Goal: Information Seeking & Learning: Learn about a topic

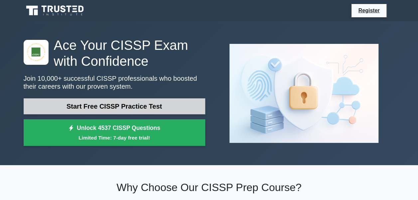
click at [143, 103] on link "Start Free CISSP Practice Test" at bounding box center [115, 106] width 182 height 16
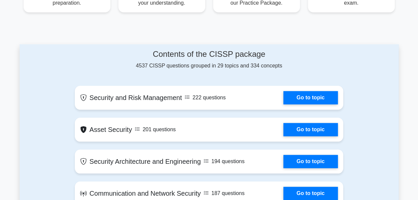
scroll to position [277, 0]
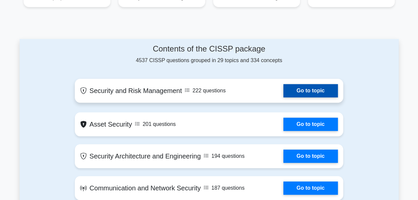
click at [314, 94] on link "Go to topic" at bounding box center [310, 90] width 55 height 13
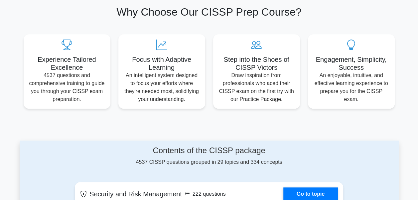
scroll to position [157, 0]
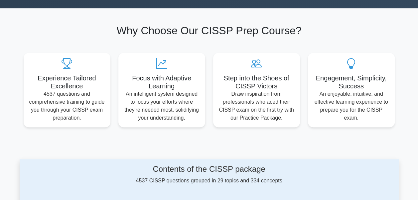
click at [184, 142] on section "Why Choose Our CISSP Prep Course? Experience Tailored Excellence 4537 questions…" at bounding box center [209, 75] width 379 height 135
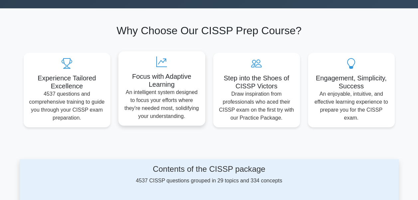
click at [180, 99] on p "An intelligent system designed to focus your efforts where they're needed most,…" at bounding box center [162, 104] width 76 height 32
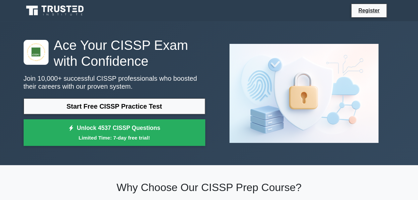
scroll to position [2, 0]
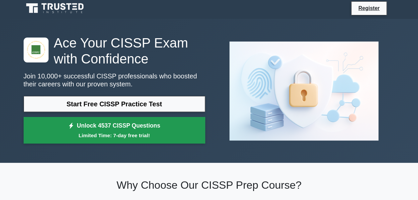
click at [145, 132] on small "Limited Time: 7-day free trial!" at bounding box center [114, 136] width 165 height 8
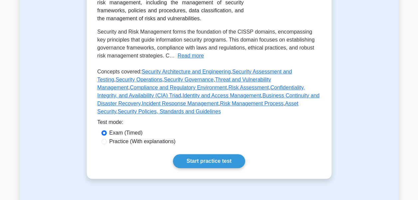
scroll to position [157, 0]
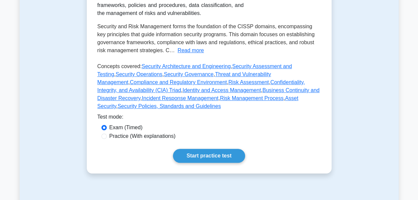
click at [139, 132] on label "Practice (With explanations)" at bounding box center [142, 136] width 66 height 8
click at [107, 134] on input "Practice (With explanations)" at bounding box center [103, 136] width 5 height 5
radio input "true"
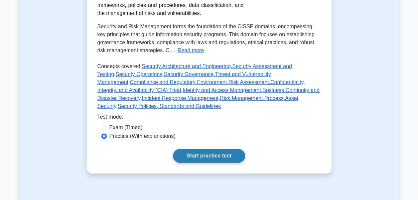
click at [198, 149] on link "Start practice test" at bounding box center [209, 156] width 72 height 14
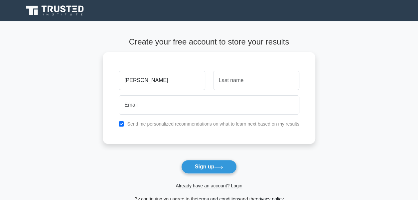
type input "[PERSON_NAME]"
type input "Lewis"
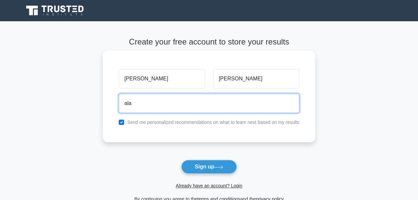
type input "alainalewis25@gmail.com"
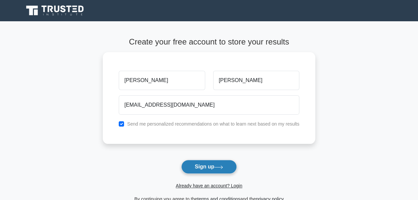
click at [189, 168] on button "Sign up" at bounding box center [209, 167] width 56 height 14
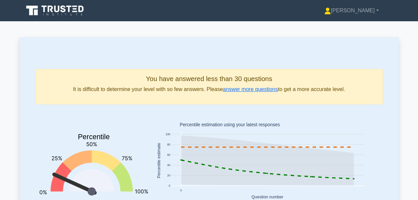
click at [364, 15] on link "[PERSON_NAME]" at bounding box center [351, 10] width 86 height 13
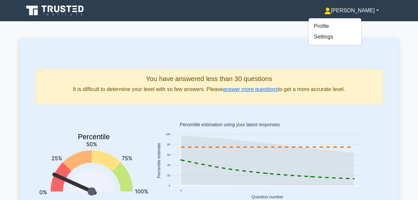
click at [75, 11] on icon at bounding box center [74, 11] width 5 height 1
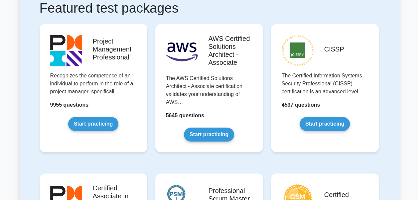
scroll to position [158, 0]
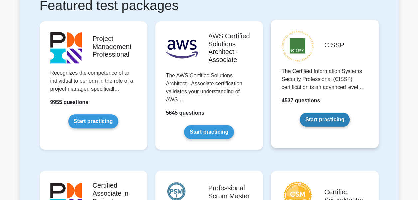
click at [323, 121] on link "Start practicing" at bounding box center [325, 120] width 50 height 14
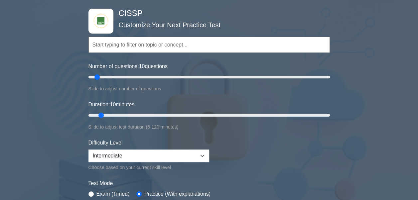
scroll to position [36, 0]
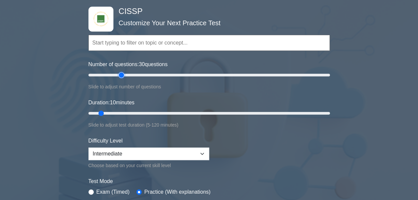
drag, startPoint x: 96, startPoint y: 76, endPoint x: 119, endPoint y: 77, distance: 22.6
type input "30"
click at [119, 77] on input "Number of questions: 30 questions" at bounding box center [208, 75] width 241 height 8
drag, startPoint x: 102, startPoint y: 112, endPoint x: 76, endPoint y: 109, distance: 26.1
click at [88, 109] on input "Duration: 5 minutes" at bounding box center [208, 113] width 241 height 8
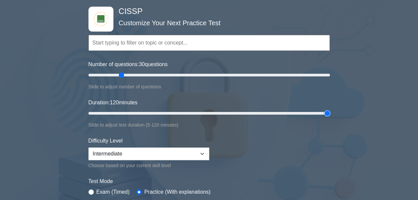
drag, startPoint x: 91, startPoint y: 112, endPoint x: 340, endPoint y: 103, distance: 249.9
type input "120"
click at [330, 109] on input "Duration: 120 minutes" at bounding box center [208, 113] width 241 height 8
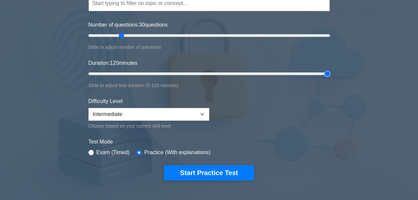
scroll to position [77, 0]
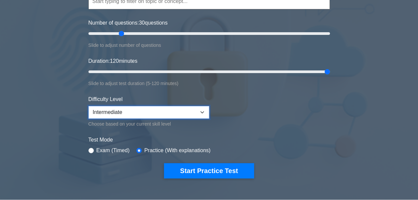
click at [204, 109] on select "Beginner Intermediate Expert" at bounding box center [148, 112] width 121 height 13
select select "expert"
click at [88, 106] on select "Beginner Intermediate Expert" at bounding box center [148, 112] width 121 height 13
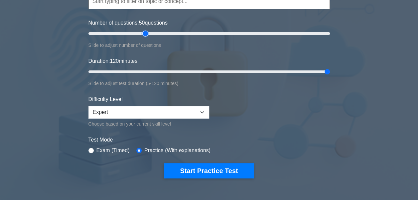
drag, startPoint x: 120, startPoint y: 32, endPoint x: 143, endPoint y: 35, distance: 22.8
type input "50"
click at [143, 35] on input "Number of questions: 50 questions" at bounding box center [208, 34] width 241 height 8
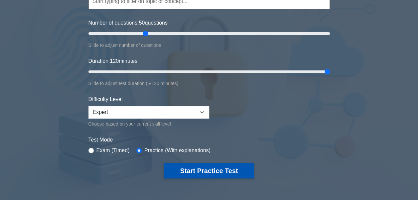
click at [208, 170] on button "Start Practice Test" at bounding box center [209, 170] width 90 height 15
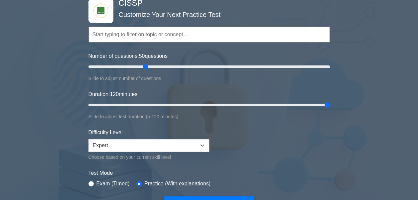
scroll to position [58, 0]
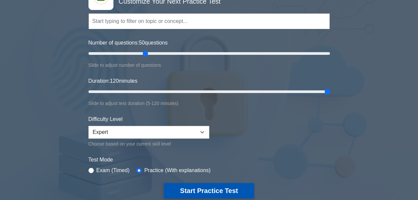
click at [202, 184] on button "Start Practice Test" at bounding box center [209, 190] width 90 height 15
click at [215, 188] on button "Start Practice Test" at bounding box center [209, 190] width 90 height 15
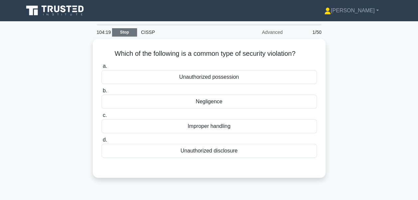
click at [126, 32] on link "Stop" at bounding box center [124, 32] width 25 height 8
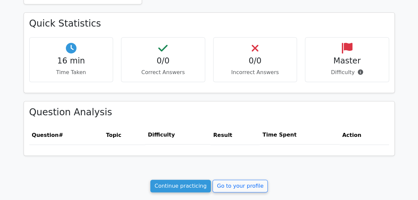
scroll to position [198, 0]
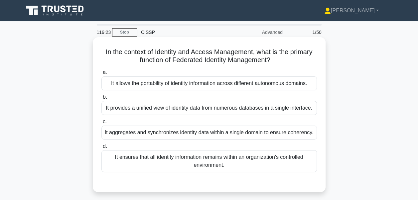
click at [192, 163] on div "It ensures that all identity information remains within an organization's contr…" at bounding box center [208, 161] width 215 height 22
click at [101, 149] on input "d. It ensures that all identity information remains within an organization's co…" at bounding box center [101, 146] width 0 height 4
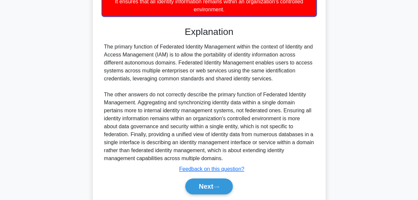
scroll to position [178, 0]
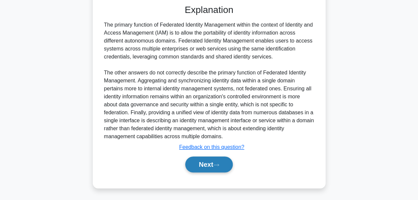
click at [202, 167] on button "Next" at bounding box center [209, 165] width 48 height 16
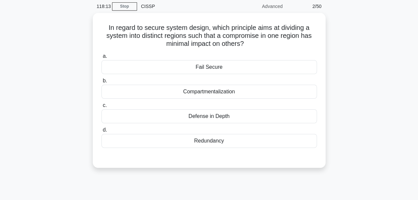
scroll to position [26, 0]
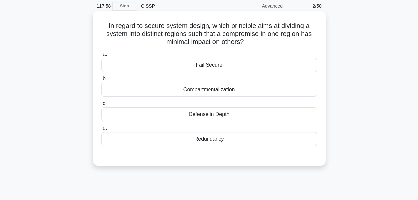
click at [229, 90] on div "Compartmentalization" at bounding box center [208, 90] width 215 height 14
click at [101, 81] on input "b. Compartmentalization" at bounding box center [101, 79] width 0 height 4
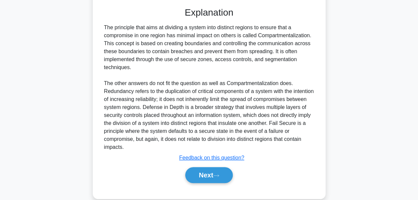
scroll to position [178, 0]
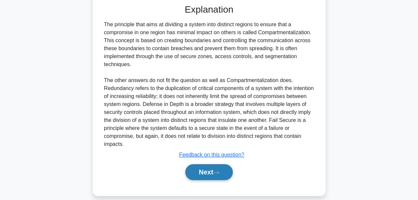
click at [203, 170] on button "Next" at bounding box center [209, 172] width 48 height 16
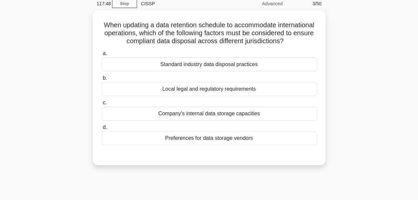
scroll to position [29, 0]
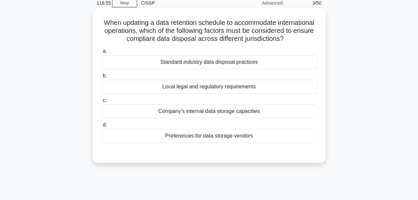
click at [245, 94] on div "Local legal and regulatory requirements" at bounding box center [208, 87] width 215 height 14
click at [101, 78] on input "b. Local legal and regulatory requirements" at bounding box center [101, 76] width 0 height 4
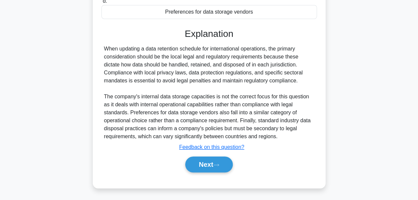
scroll to position [161, 0]
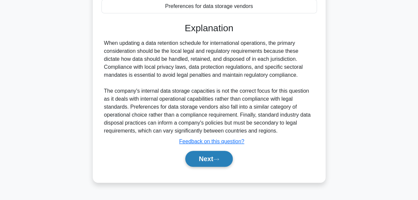
click at [215, 166] on button "Next" at bounding box center [209, 159] width 48 height 16
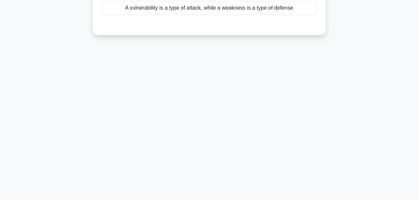
scroll to position [0, 0]
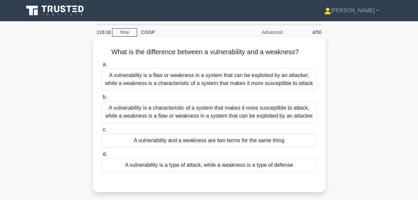
click at [225, 78] on div "A vulnerability is a flaw or weakness in a system that can be exploited by an a…" at bounding box center [208, 79] width 215 height 22
click at [101, 67] on input "a. A vulnerability is a flaw or weakness in a system that can be exploited by a…" at bounding box center [101, 65] width 0 height 4
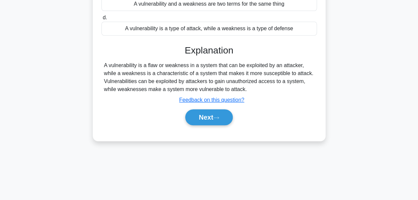
scroll to position [140, 0]
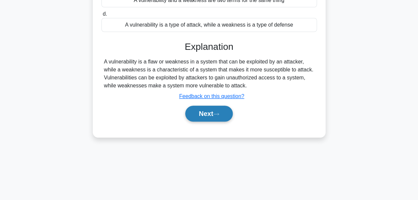
click at [212, 120] on button "Next" at bounding box center [209, 114] width 48 height 16
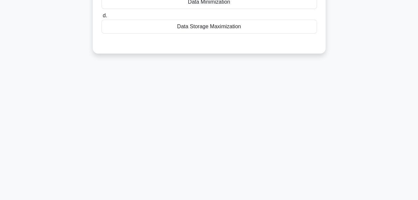
scroll to position [0, 0]
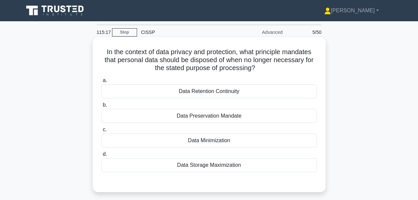
click at [267, 117] on div "Data Preservation Mandate" at bounding box center [208, 116] width 215 height 14
click at [101, 107] on input "b. Data Preservation Mandate" at bounding box center [101, 105] width 0 height 4
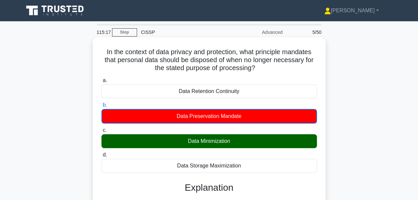
click at [267, 117] on div "Data Preservation Mandate" at bounding box center [208, 116] width 215 height 15
click at [101, 107] on input "b. Data Preservation Mandate" at bounding box center [101, 105] width 0 height 4
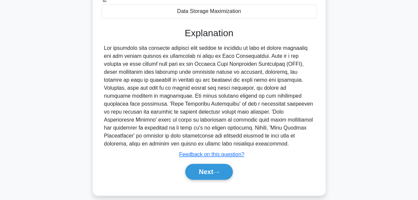
scroll to position [161, 0]
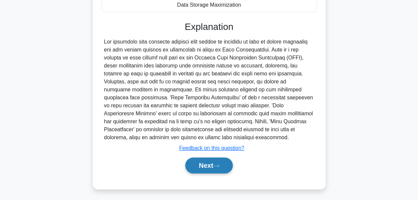
click at [205, 164] on button "Next" at bounding box center [209, 166] width 48 height 16
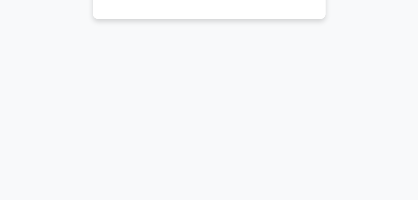
scroll to position [0, 0]
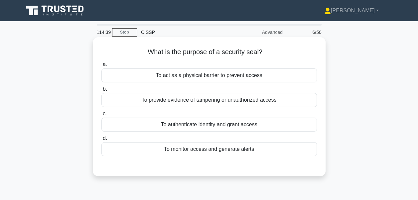
click at [240, 74] on div "To act as a physical barrier to prevent access" at bounding box center [208, 75] width 215 height 14
click at [101, 67] on input "a. To act as a physical barrier to prevent access" at bounding box center [101, 65] width 0 height 4
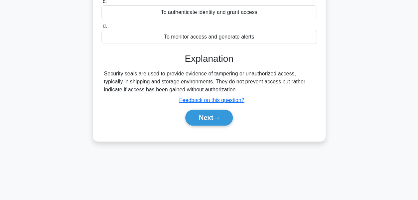
scroll to position [114, 0]
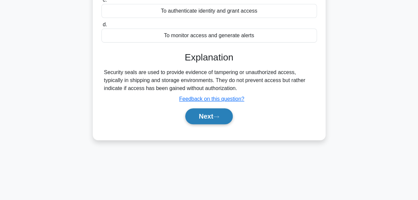
click at [209, 114] on button "Next" at bounding box center [209, 116] width 48 height 16
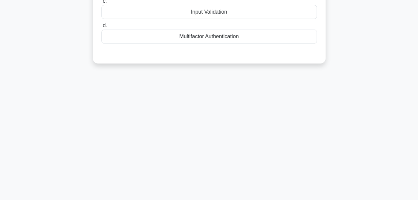
scroll to position [0, 0]
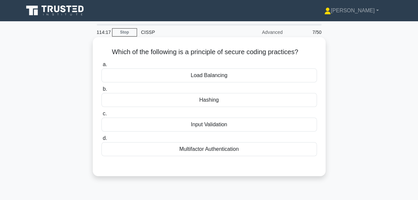
click at [241, 106] on div "Hashing" at bounding box center [208, 100] width 215 height 14
click at [101, 91] on input "b. Hashing" at bounding box center [101, 89] width 0 height 4
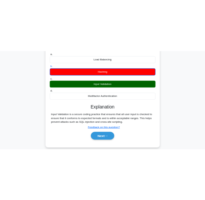
scroll to position [61, 0]
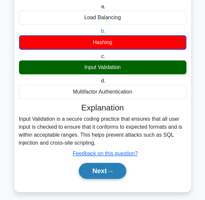
click at [105, 168] on button "Next" at bounding box center [103, 171] width 48 height 16
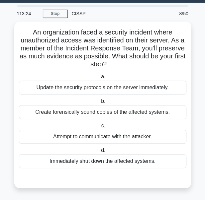
scroll to position [15, 0]
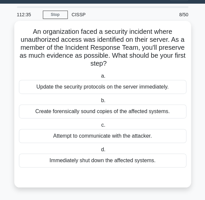
click at [125, 83] on div "Update the security protocols on the server immediately." at bounding box center [103, 87] width 168 height 14
click at [100, 78] on input "a. Update the security protocols on the server immediately." at bounding box center [100, 76] width 0 height 4
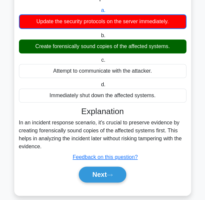
scroll to position [89, 0]
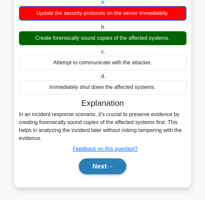
click at [91, 166] on button "Next" at bounding box center [103, 167] width 48 height 16
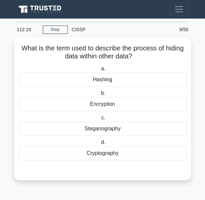
scroll to position [0, 0]
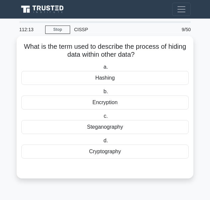
click at [109, 127] on div "Steganography" at bounding box center [105, 127] width 168 height 14
click at [102, 119] on input "c. Steganography" at bounding box center [102, 116] width 0 height 4
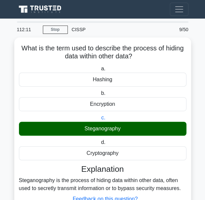
scroll to position [49, 0]
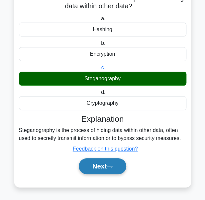
click at [111, 163] on button "Next" at bounding box center [103, 167] width 48 height 16
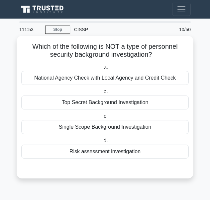
click at [110, 152] on div "Risk assessment investigation" at bounding box center [105, 152] width 168 height 14
click at [102, 143] on input "d. Risk assessment investigation" at bounding box center [102, 141] width 0 height 4
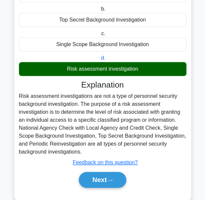
scroll to position [89, 0]
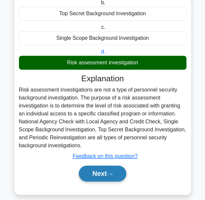
click at [105, 170] on button "Next" at bounding box center [103, 174] width 48 height 16
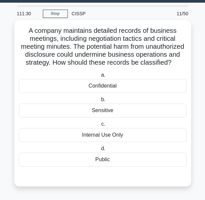
click at [117, 109] on div "Sensitive" at bounding box center [103, 111] width 168 height 14
click at [100, 102] on input "b. Sensitive" at bounding box center [100, 100] width 0 height 4
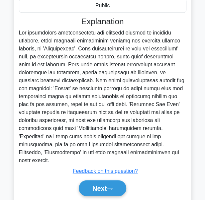
scroll to position [185, 0]
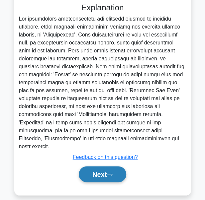
click at [109, 167] on button "Next" at bounding box center [103, 175] width 48 height 16
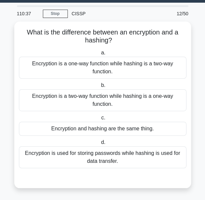
scroll to position [15, 0]
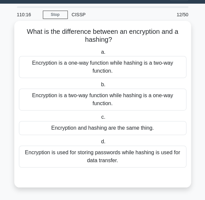
click at [123, 98] on div "Encryption is a two-way function while hashing is a one-way function." at bounding box center [103, 100] width 168 height 22
click at [100, 87] on input "b. Encryption is a two-way function while hashing is a one-way function." at bounding box center [100, 85] width 0 height 4
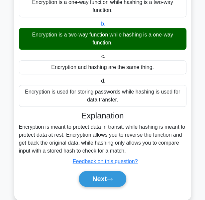
scroll to position [88, 0]
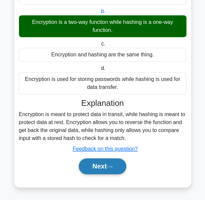
click at [98, 164] on button "Next" at bounding box center [103, 167] width 48 height 16
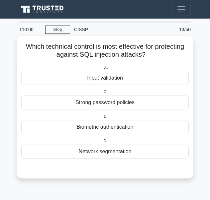
click at [105, 77] on div "Input validation" at bounding box center [105, 78] width 168 height 14
click at [102, 69] on input "a. Input validation" at bounding box center [102, 67] width 0 height 4
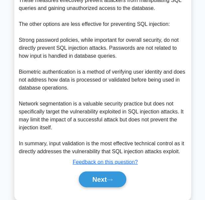
scroll to position [320, 0]
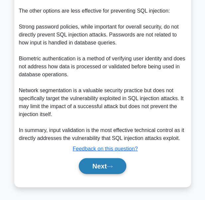
click at [101, 169] on button "Next" at bounding box center [103, 167] width 48 height 16
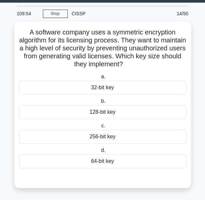
scroll to position [15, 0]
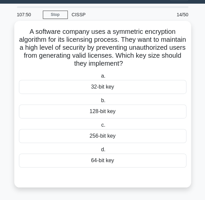
click at [101, 137] on div "256-bit key" at bounding box center [103, 136] width 168 height 14
click at [100, 128] on input "c. 256-bit key" at bounding box center [100, 125] width 0 height 4
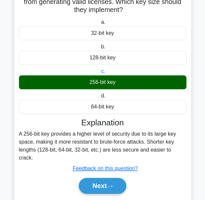
scroll to position [80, 0]
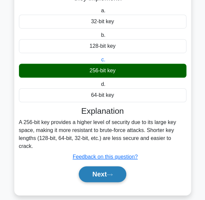
click at [125, 167] on button "Next" at bounding box center [103, 175] width 48 height 16
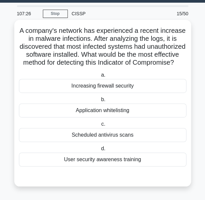
click at [107, 111] on div "Application whitelisting" at bounding box center [103, 111] width 168 height 14
click at [100, 102] on input "b. Application whitelisting" at bounding box center [100, 100] width 0 height 4
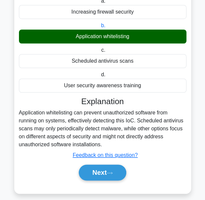
scroll to position [104, 0]
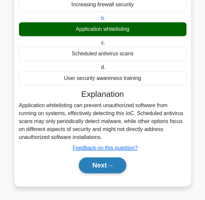
click at [106, 166] on button "Next" at bounding box center [103, 166] width 48 height 16
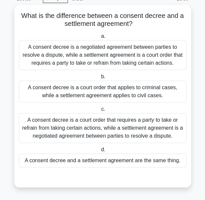
click at [125, 57] on div "A consent decree is a negotiated agreement between parties to resolve a dispute…" at bounding box center [103, 55] width 168 height 30
click at [100, 39] on input "a. A consent decree is a negotiated agreement between parties to resolve a disp…" at bounding box center [100, 36] width 0 height 4
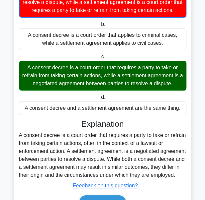
scroll to position [129, 0]
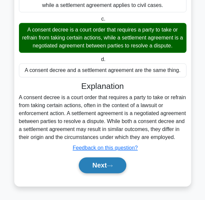
click at [105, 161] on button "Next" at bounding box center [103, 166] width 48 height 16
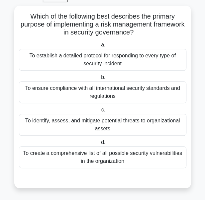
scroll to position [31, 0]
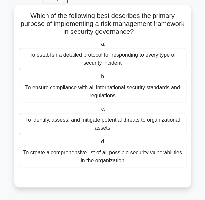
click at [92, 121] on div "To identify, assess, and mitigate potential threats to organizational assets" at bounding box center [103, 124] width 168 height 22
click at [100, 112] on input "c. To identify, assess, and mitigate potential threats to organizational assets" at bounding box center [100, 109] width 0 height 4
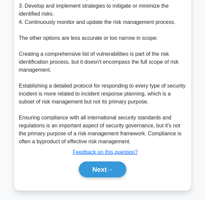
scroll to position [296, 0]
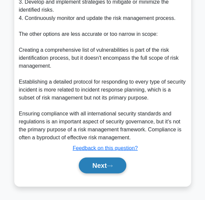
click at [99, 168] on button "Next" at bounding box center [103, 166] width 48 height 16
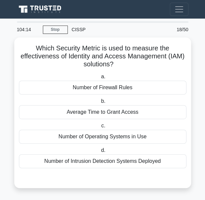
scroll to position [0, 0]
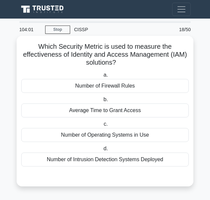
click at [120, 109] on div "Average Time to Grant Access" at bounding box center [105, 111] width 168 height 14
click at [102, 102] on input "b. Average Time to Grant Access" at bounding box center [102, 100] width 0 height 4
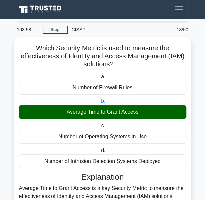
scroll to position [80, 0]
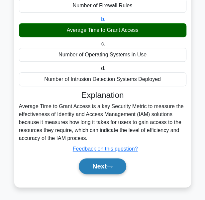
click at [103, 166] on button "Next" at bounding box center [103, 167] width 48 height 16
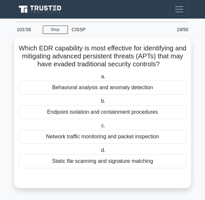
scroll to position [0, 0]
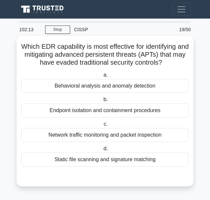
click at [120, 110] on div "Endpoint isolation and containment procedures" at bounding box center [105, 111] width 168 height 14
click at [102, 102] on input "b. Endpoint isolation and containment procedures" at bounding box center [102, 100] width 0 height 4
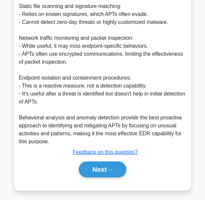
scroll to position [305, 0]
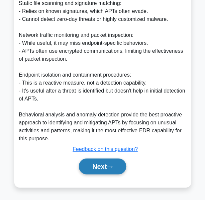
click at [109, 169] on button "Next" at bounding box center [103, 167] width 48 height 16
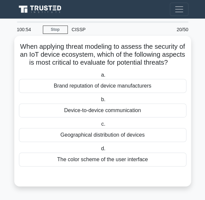
click at [87, 87] on div "Brand reputation of device manufacturers" at bounding box center [103, 86] width 168 height 14
click at [100, 77] on input "a. Brand reputation of device manufacturers" at bounding box center [100, 75] width 0 height 4
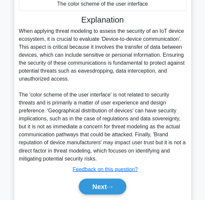
scroll to position [156, 0]
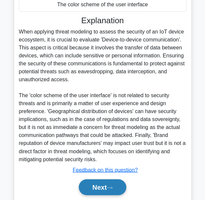
click at [99, 196] on button "Next" at bounding box center [103, 188] width 48 height 16
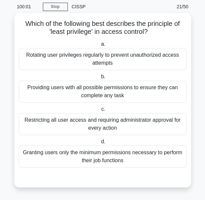
click at [111, 156] on div "Granting users only the minimum permissions necessary to perform their job func…" at bounding box center [103, 157] width 168 height 22
click at [100, 144] on input "d. Granting users only the minimum permissions necessary to perform their job f…" at bounding box center [100, 142] width 0 height 4
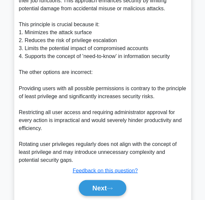
scroll to position [229, 0]
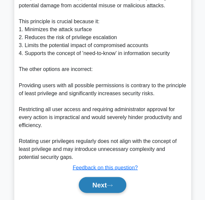
click at [116, 184] on button "Next" at bounding box center [103, 185] width 48 height 16
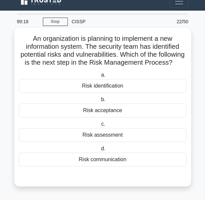
click at [92, 136] on div "Risk assessment" at bounding box center [103, 135] width 168 height 14
click at [100, 127] on input "c. Risk assessment" at bounding box center [100, 124] width 0 height 4
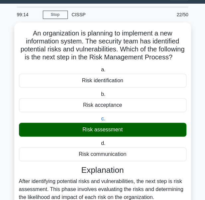
scroll to position [80, 0]
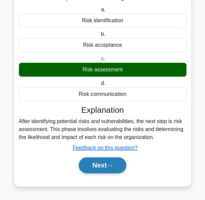
click at [100, 168] on button "Next" at bounding box center [103, 166] width 48 height 16
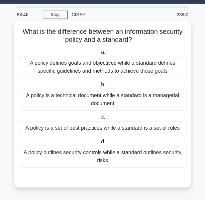
click at [145, 64] on div "A policy defines goals and objectives while a standard defines specific guideli…" at bounding box center [103, 67] width 168 height 22
click at [100, 55] on input "a. A policy defines goals and objectives while a standard defines specific guid…" at bounding box center [100, 52] width 0 height 4
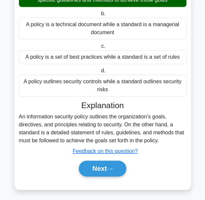
scroll to position [88, 0]
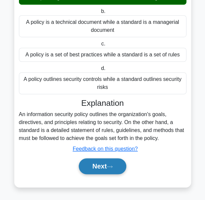
click at [106, 161] on button "Next" at bounding box center [103, 167] width 48 height 16
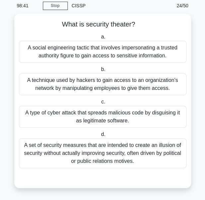
scroll to position [23, 0]
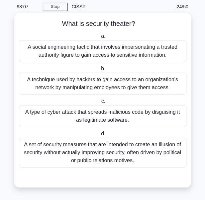
click at [114, 156] on div "A set of security measures that are intended to create an illusion of security …" at bounding box center [103, 153] width 168 height 30
click at [100, 136] on input "d. A set of security measures that are intended to create an illusion of securi…" at bounding box center [100, 134] width 0 height 4
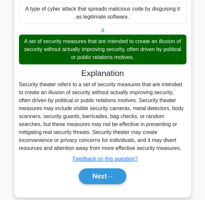
scroll to position [136, 0]
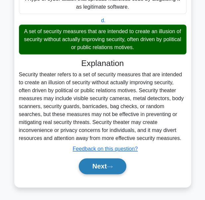
click at [111, 165] on icon at bounding box center [110, 167] width 6 height 4
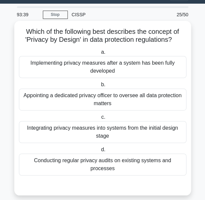
click at [120, 135] on div "Integrating privacy measures into systems from the initial design stage" at bounding box center [103, 132] width 168 height 22
click at [100, 120] on input "c. Integrating privacy measures into systems from the initial design stage" at bounding box center [100, 117] width 0 height 4
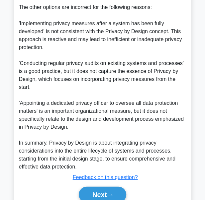
scroll to position [293, 0]
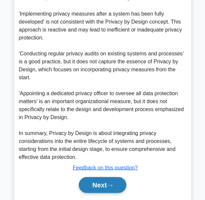
click at [107, 177] on button "Next" at bounding box center [103, 185] width 48 height 16
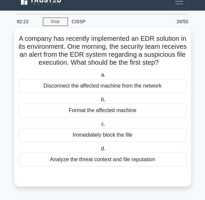
click at [88, 159] on div "Analyze the threat context and file reputation" at bounding box center [103, 160] width 168 height 14
click at [100, 151] on input "d. Analyze the threat context and file reputation" at bounding box center [100, 149] width 0 height 4
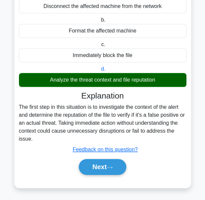
scroll to position [96, 0]
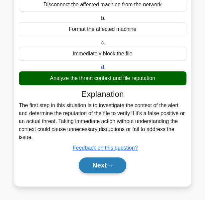
click at [110, 164] on button "Next" at bounding box center [103, 166] width 48 height 16
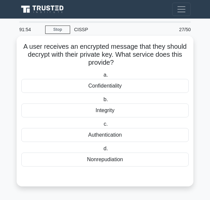
click at [118, 83] on div "Confidentiality" at bounding box center [105, 86] width 168 height 14
click at [102, 77] on input "a. Confidentiality" at bounding box center [102, 75] width 0 height 4
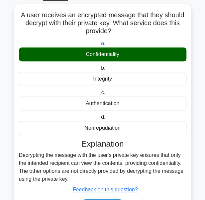
scroll to position [72, 0]
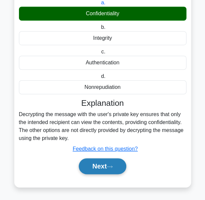
click at [111, 162] on button "Next" at bounding box center [103, 167] width 48 height 16
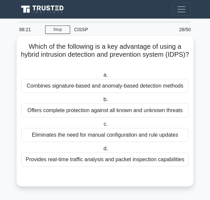
click at [166, 87] on div "Combines signature-based and anomaly-based detection methods" at bounding box center [105, 86] width 168 height 14
click at [102, 77] on input "a. Combines signature-based and anomaly-based detection methods" at bounding box center [102, 75] width 0 height 4
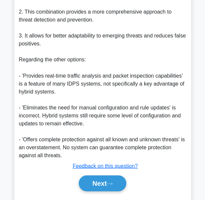
scroll to position [245, 0]
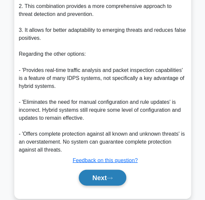
click at [106, 173] on button "Next" at bounding box center [103, 178] width 48 height 16
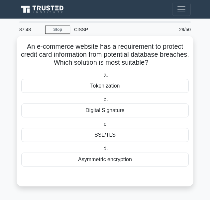
click at [107, 86] on div "Tokenization" at bounding box center [105, 86] width 168 height 14
click at [102, 77] on input "a. Tokenization" at bounding box center [102, 75] width 0 height 4
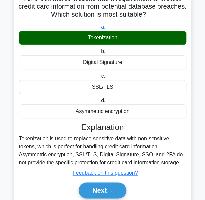
scroll to position [72, 0]
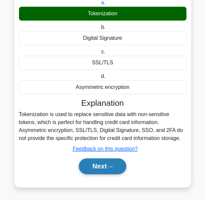
click at [105, 171] on button "Next" at bounding box center [103, 167] width 48 height 16
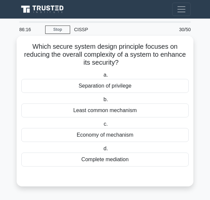
click at [90, 113] on div "Least common mechanism" at bounding box center [105, 111] width 168 height 14
click at [102, 102] on input "b. Least common mechanism" at bounding box center [102, 100] width 0 height 4
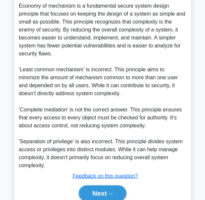
scroll to position [225, 0]
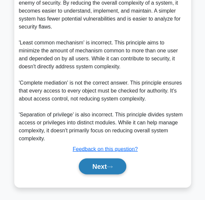
click at [100, 165] on button "Next" at bounding box center [103, 167] width 48 height 16
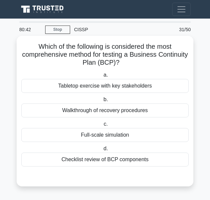
click at [83, 84] on div "Tabletop exercise with key stakeholders" at bounding box center [105, 86] width 168 height 14
click at [102, 77] on input "a. Tabletop exercise with key stakeholders" at bounding box center [102, 75] width 0 height 4
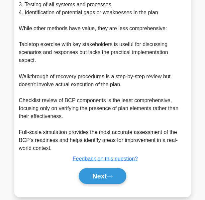
scroll to position [241, 0]
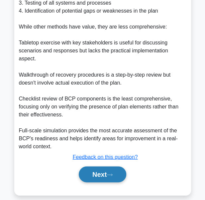
click at [105, 167] on button "Next" at bounding box center [103, 175] width 48 height 16
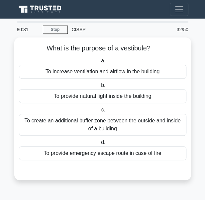
scroll to position [0, 0]
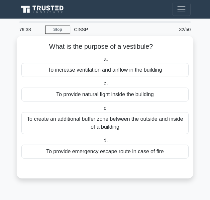
click at [134, 125] on div "To create an additional buffer zone between the outside and inside of a building" at bounding box center [105, 123] width 168 height 22
click at [102, 111] on input "c. To create an additional buffer zone between the outside and inside of a buil…" at bounding box center [102, 108] width 0 height 4
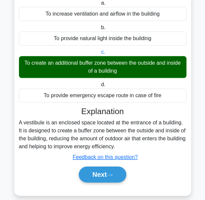
scroll to position [61, 0]
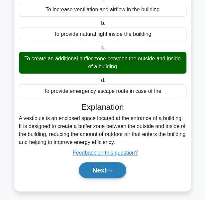
click at [108, 169] on button "Next" at bounding box center [103, 171] width 48 height 16
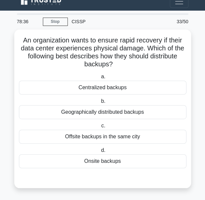
scroll to position [7, 0]
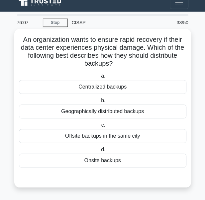
click at [69, 135] on div "Offsite backups in the same city" at bounding box center [103, 136] width 168 height 14
click at [100, 128] on input "c. Offsite backups in the same city" at bounding box center [100, 125] width 0 height 4
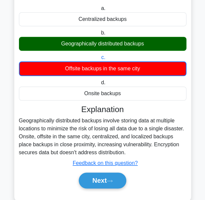
scroll to position [78, 0]
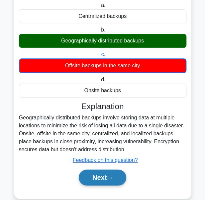
click at [111, 181] on button "Next" at bounding box center [103, 178] width 48 height 16
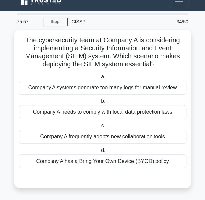
scroll to position [7, 0]
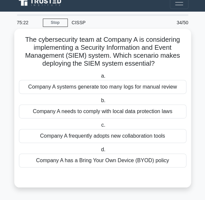
click at [91, 110] on div "Company A needs to comply with local data protection laws" at bounding box center [103, 112] width 168 height 14
click at [100, 103] on input "b. Company A needs to comply with local data protection laws" at bounding box center [100, 101] width 0 height 4
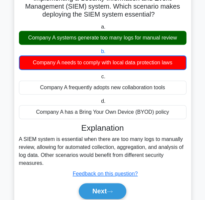
scroll to position [81, 0]
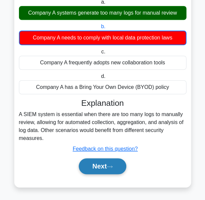
click at [103, 167] on button "Next" at bounding box center [103, 167] width 48 height 16
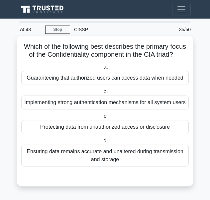
click at [109, 128] on div "Protecting data from unauthorized access or disclosure" at bounding box center [105, 127] width 168 height 14
click at [102, 119] on input "c. Protecting data from unauthorized access or disclosure" at bounding box center [102, 116] width 0 height 4
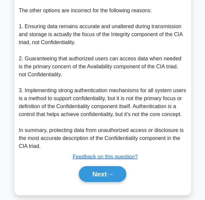
scroll to position [260, 0]
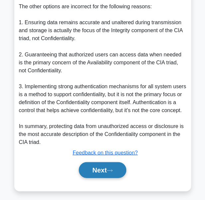
click at [106, 170] on button "Next" at bounding box center [103, 170] width 48 height 16
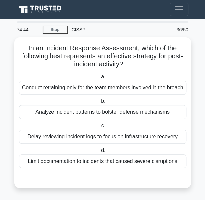
scroll to position [7, 0]
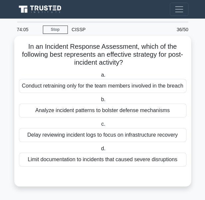
click at [106, 161] on div "Limit documentation to incidents that caused severe disruptions" at bounding box center [103, 160] width 168 height 14
click at [100, 151] on input "d. Limit documentation to incidents that caused severe disruptions" at bounding box center [100, 149] width 0 height 4
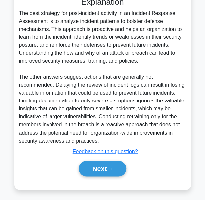
scroll to position [185, 0]
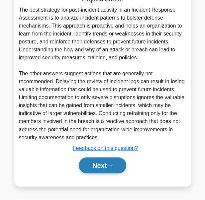
click at [107, 165] on button "Next" at bounding box center [103, 166] width 48 height 16
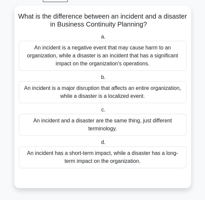
scroll to position [31, 0]
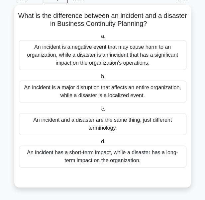
click at [105, 52] on div "An incident is a negative event that may cause harm to an organization, while a…" at bounding box center [103, 55] width 168 height 30
click at [100, 39] on input "a. An incident is a negative event that may cause harm to an organization, whil…" at bounding box center [100, 36] width 0 height 4
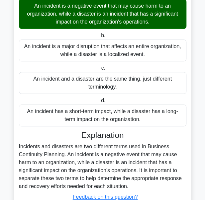
scroll to position [120, 0]
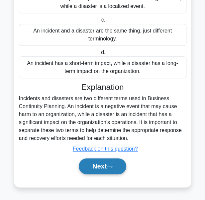
click at [95, 162] on button "Next" at bounding box center [103, 167] width 48 height 16
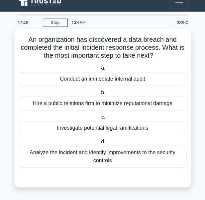
click at [73, 129] on div "Investigate potential legal ramifications" at bounding box center [103, 128] width 168 height 14
click at [100, 120] on input "c. Investigate potential legal ramifications" at bounding box center [100, 117] width 0 height 4
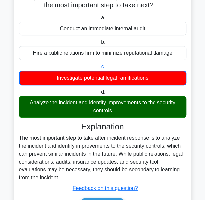
scroll to position [97, 0]
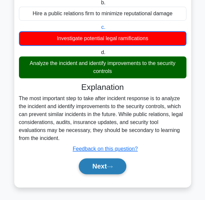
click at [106, 169] on button "Next" at bounding box center [103, 167] width 48 height 16
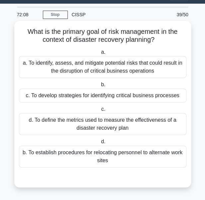
click at [136, 70] on div "a. To identify, assess, and mitigate potential risks that could result in the d…" at bounding box center [103, 67] width 168 height 22
click at [100, 55] on input "a. a. To identify, assess, and mitigate potential risks that could result in th…" at bounding box center [100, 52] width 0 height 4
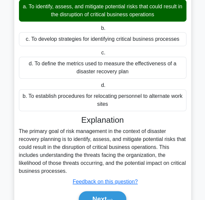
scroll to position [104, 0]
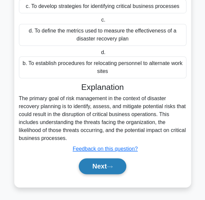
click at [108, 168] on button "Next" at bounding box center [103, 167] width 48 height 16
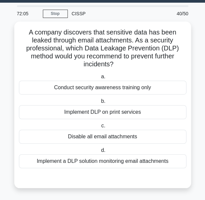
scroll to position [15, 0]
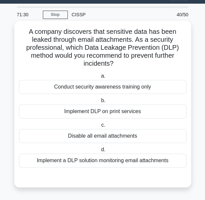
click at [149, 161] on div "Implement a DLP solution monitoring email attachments" at bounding box center [103, 161] width 168 height 14
click at [100, 152] on input "d. Implement a DLP solution monitoring email attachments" at bounding box center [100, 150] width 0 height 4
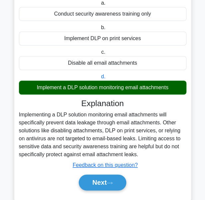
scroll to position [104, 0]
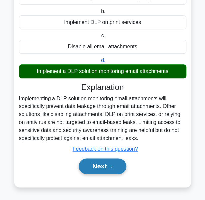
click at [113, 163] on button "Next" at bounding box center [103, 167] width 48 height 16
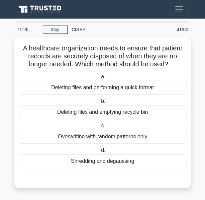
scroll to position [0, 0]
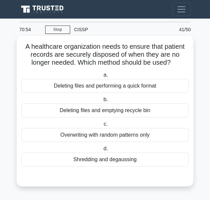
click at [123, 161] on div "Shredding and degaussing" at bounding box center [105, 160] width 168 height 14
click at [102, 151] on input "d. Shredding and degaussing" at bounding box center [102, 149] width 0 height 4
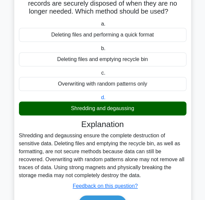
scroll to position [88, 0]
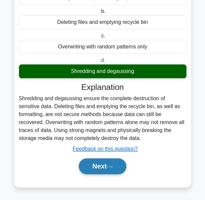
click at [110, 164] on button "Next" at bounding box center [103, 167] width 48 height 16
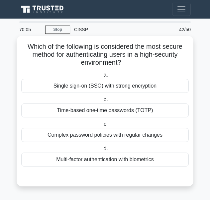
click at [119, 159] on div "Multi-factor authentication with biometrics" at bounding box center [105, 160] width 168 height 14
click at [102, 151] on input "d. Multi-factor authentication with biometrics" at bounding box center [102, 149] width 0 height 4
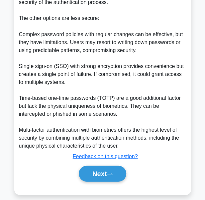
scroll to position [280, 0]
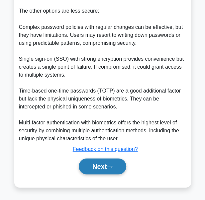
click at [103, 163] on button "Next" at bounding box center [103, 167] width 48 height 16
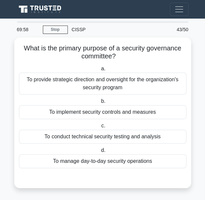
scroll to position [0, 0]
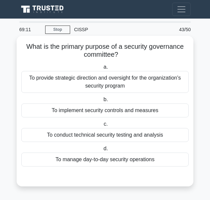
click at [142, 77] on div "To provide strategic direction and oversight for the organization's security pr…" at bounding box center [105, 82] width 168 height 22
click at [102, 69] on input "a. To provide strategic direction and oversight for the organization's security…" at bounding box center [102, 67] width 0 height 4
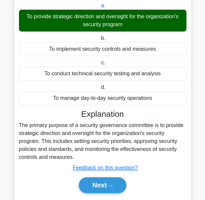
scroll to position [80, 0]
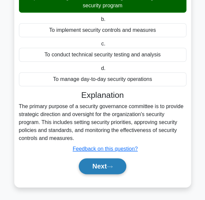
click at [102, 165] on button "Next" at bounding box center [103, 167] width 48 height 16
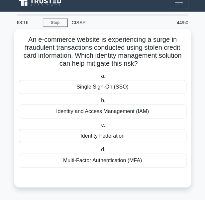
click at [112, 161] on div "Multi-Factor Authentication (MFA)" at bounding box center [103, 161] width 168 height 14
click at [100, 152] on input "d. Multi-Factor Authentication (MFA)" at bounding box center [100, 150] width 0 height 4
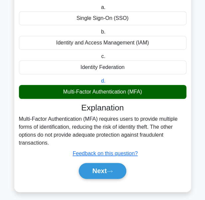
scroll to position [79, 0]
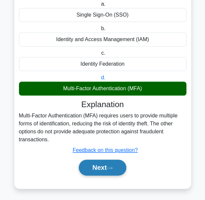
click at [102, 170] on button "Next" at bounding box center [103, 168] width 48 height 16
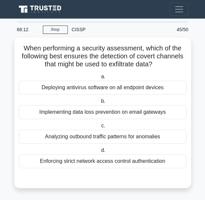
scroll to position [0, 0]
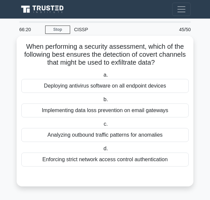
click at [129, 135] on div "Analyzing outbound traffic patterns for anomalies" at bounding box center [105, 135] width 168 height 14
click at [102, 127] on input "c. Analyzing outbound traffic patterns for anomalies" at bounding box center [102, 124] width 0 height 4
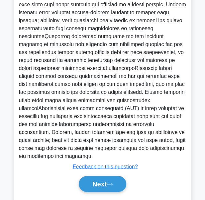
scroll to position [209, 0]
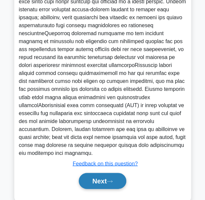
click at [112, 180] on icon at bounding box center [110, 182] width 6 height 4
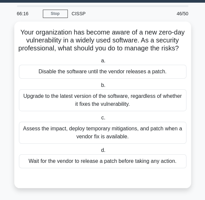
scroll to position [23, 0]
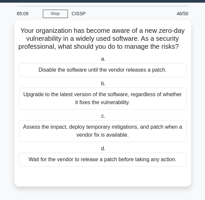
click at [99, 131] on div "Assess the impact, deploy temporary mitigations, and patch when a vendor fix is…" at bounding box center [103, 131] width 168 height 22
click at [100, 119] on input "c. Assess the impact, deploy temporary mitigations, and patch when a vendor fix…" at bounding box center [100, 116] width 0 height 4
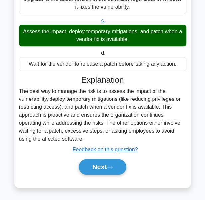
scroll to position [120, 0]
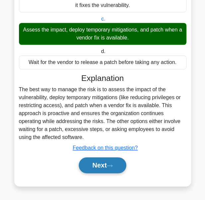
click at [102, 170] on button "Next" at bounding box center [103, 166] width 48 height 16
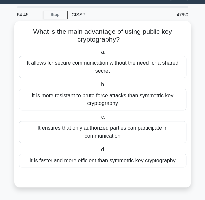
click at [137, 62] on div "It allows for secure communication without the need for a shared secret" at bounding box center [103, 67] width 168 height 22
click at [100, 55] on input "a. It allows for secure communication without the need for a shared secret" at bounding box center [100, 52] width 0 height 4
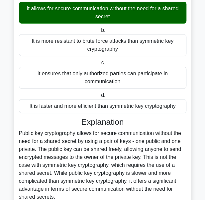
scroll to position [128, 0]
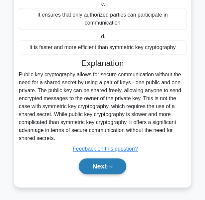
drag, startPoint x: 113, startPoint y: 168, endPoint x: 117, endPoint y: 171, distance: 4.7
click at [117, 171] on button "Next" at bounding box center [103, 167] width 48 height 16
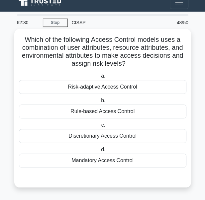
click at [106, 137] on div "Discretionary Access Control" at bounding box center [103, 136] width 168 height 14
click at [100, 128] on input "c. Discretionary Access Control" at bounding box center [100, 125] width 0 height 4
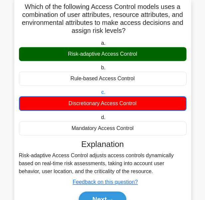
scroll to position [43, 0]
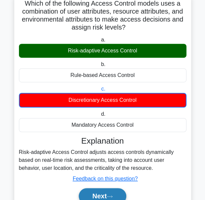
click at [106, 193] on button "Next" at bounding box center [103, 197] width 48 height 16
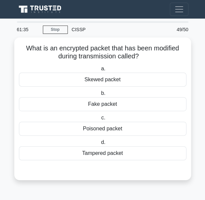
scroll to position [0, 0]
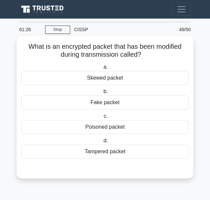
click at [127, 149] on div "Tampered packet" at bounding box center [105, 152] width 168 height 14
click at [102, 143] on input "d. Tampered packet" at bounding box center [102, 141] width 0 height 4
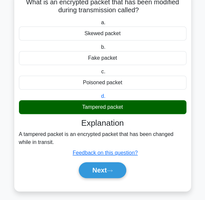
scroll to position [49, 0]
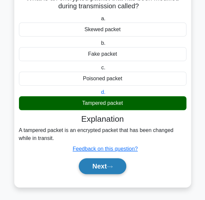
click at [93, 165] on button "Next" at bounding box center [103, 167] width 48 height 16
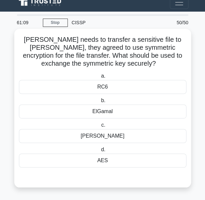
click at [96, 161] on div "AES" at bounding box center [103, 161] width 168 height 14
click at [100, 152] on input "d. AES" at bounding box center [100, 150] width 0 height 4
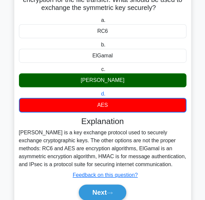
scroll to position [65, 0]
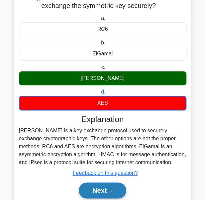
click at [110, 191] on icon at bounding box center [110, 192] width 6 height 4
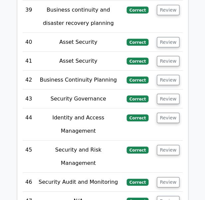
scroll to position [2274, 0]
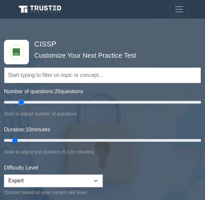
drag, startPoint x: 11, startPoint y: 102, endPoint x: 23, endPoint y: 105, distance: 11.7
type input "20"
click at [23, 105] on input "Number of questions: 20 questions" at bounding box center [102, 102] width 197 height 8
drag, startPoint x: 14, startPoint y: 141, endPoint x: 209, endPoint y: 159, distance: 196.4
type input "120"
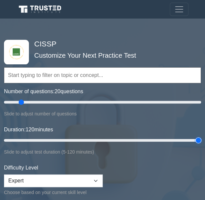
click at [201, 145] on input "Duration: 120 minutes" at bounding box center [102, 141] width 197 height 8
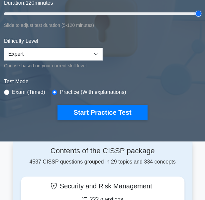
scroll to position [135, 0]
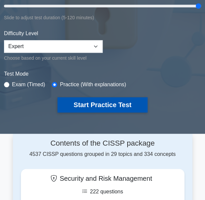
click at [93, 102] on button "Start Practice Test" at bounding box center [103, 104] width 90 height 15
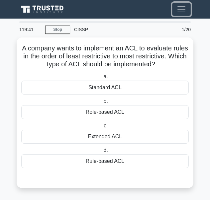
click at [185, 6] on span "Toggle navigation" at bounding box center [182, 9] width 10 height 10
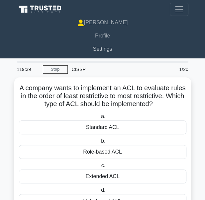
click at [101, 50] on link "Settings" at bounding box center [103, 49] width 172 height 13
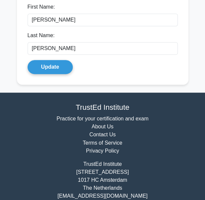
scroll to position [168, 0]
